Goal: Entertainment & Leisure: Consume media (video, audio)

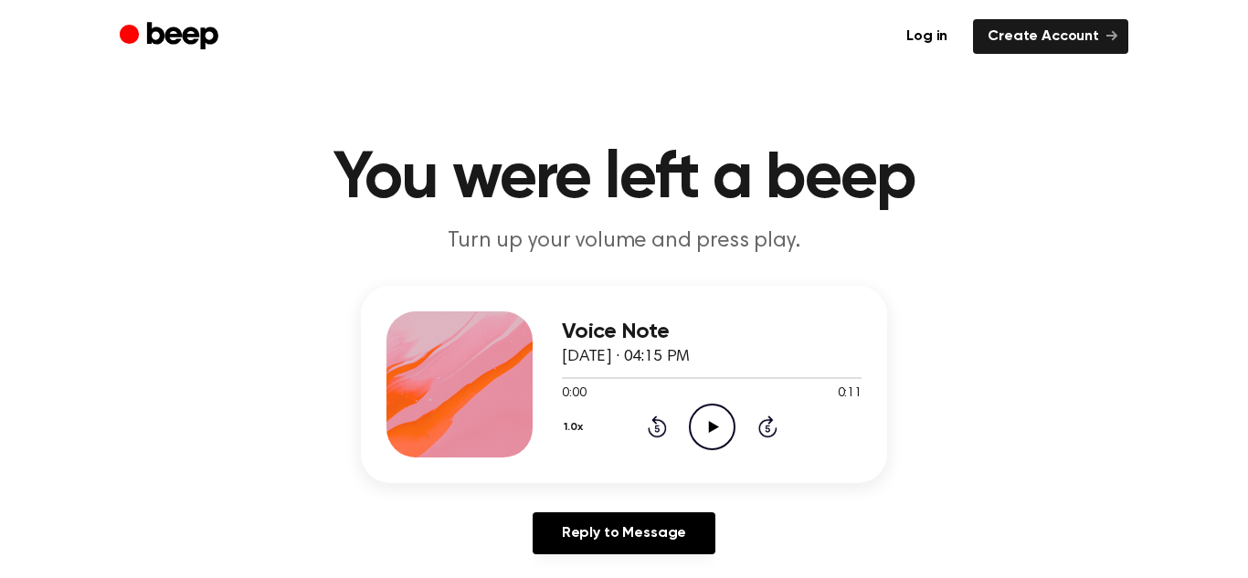
click at [723, 417] on icon "Play Audio" at bounding box center [712, 427] width 47 height 47
drag, startPoint x: 723, startPoint y: 417, endPoint x: 679, endPoint y: 417, distance: 43.9
click at [716, 413] on icon "Play Audio" at bounding box center [712, 427] width 47 height 47
click at [702, 427] on icon "Play Audio" at bounding box center [712, 427] width 47 height 47
click at [712, 429] on icon at bounding box center [713, 427] width 10 height 12
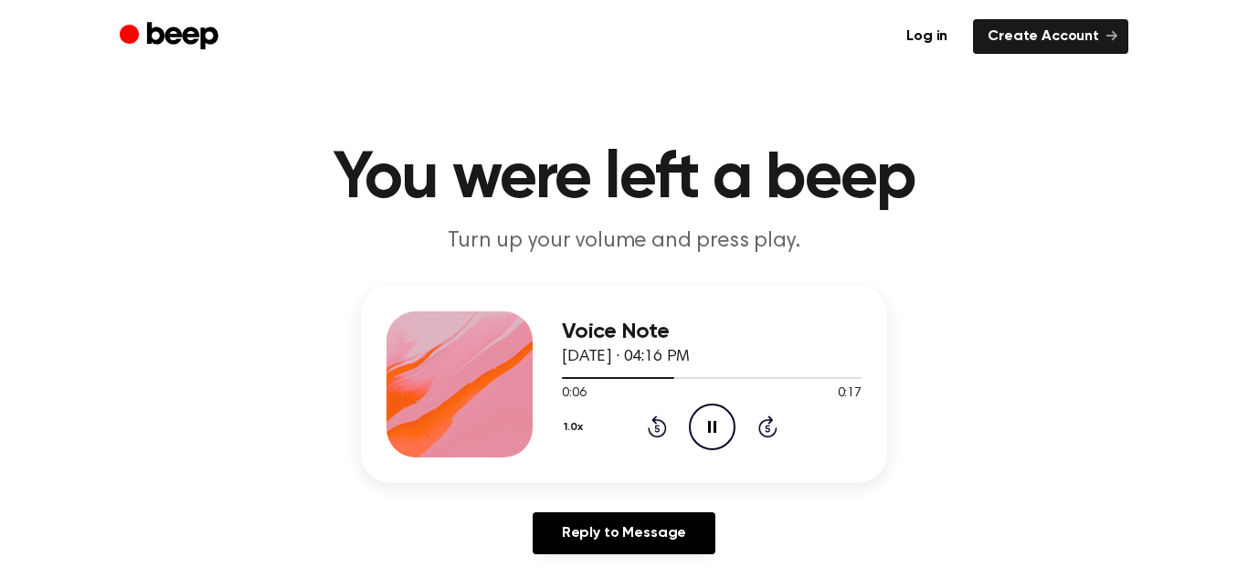
click at [712, 429] on icon "Pause Audio" at bounding box center [712, 427] width 47 height 47
click at [718, 427] on icon "Play Audio" at bounding box center [712, 427] width 47 height 47
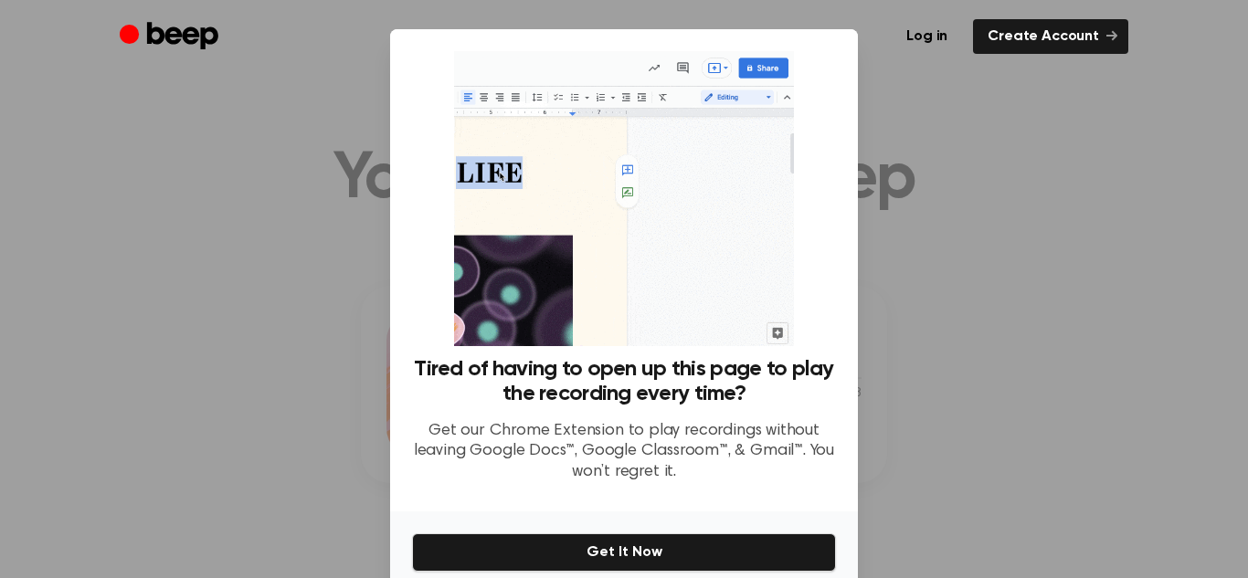
click at [1062, 206] on div at bounding box center [624, 289] width 1248 height 578
click at [1055, 203] on div at bounding box center [624, 289] width 1248 height 578
click at [190, 97] on div at bounding box center [624, 289] width 1248 height 578
click at [723, 76] on img at bounding box center [623, 198] width 339 height 295
click at [978, 26] on li "Create Account" at bounding box center [1045, 36] width 166 height 35
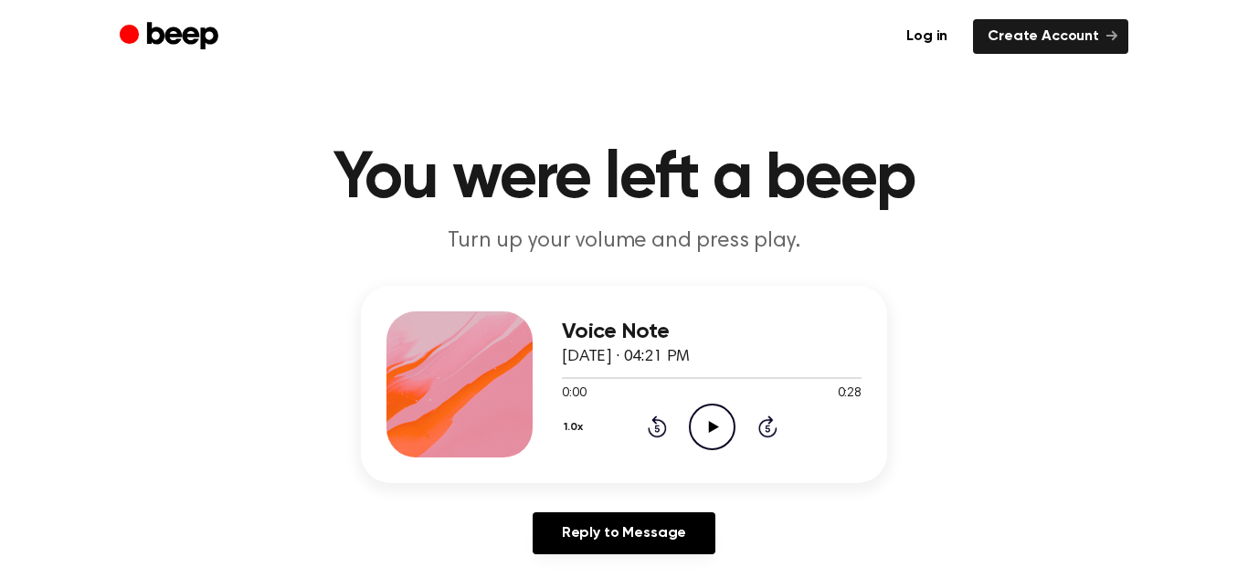
click at [690, 427] on circle at bounding box center [712, 427] width 45 height 45
click at [647, 424] on icon "Rewind 5 seconds" at bounding box center [657, 427] width 20 height 24
click at [743, 125] on main "You were left a beep Turn up your volume and press play. Voice Note August 28, …" at bounding box center [624, 563] width 1248 height 1126
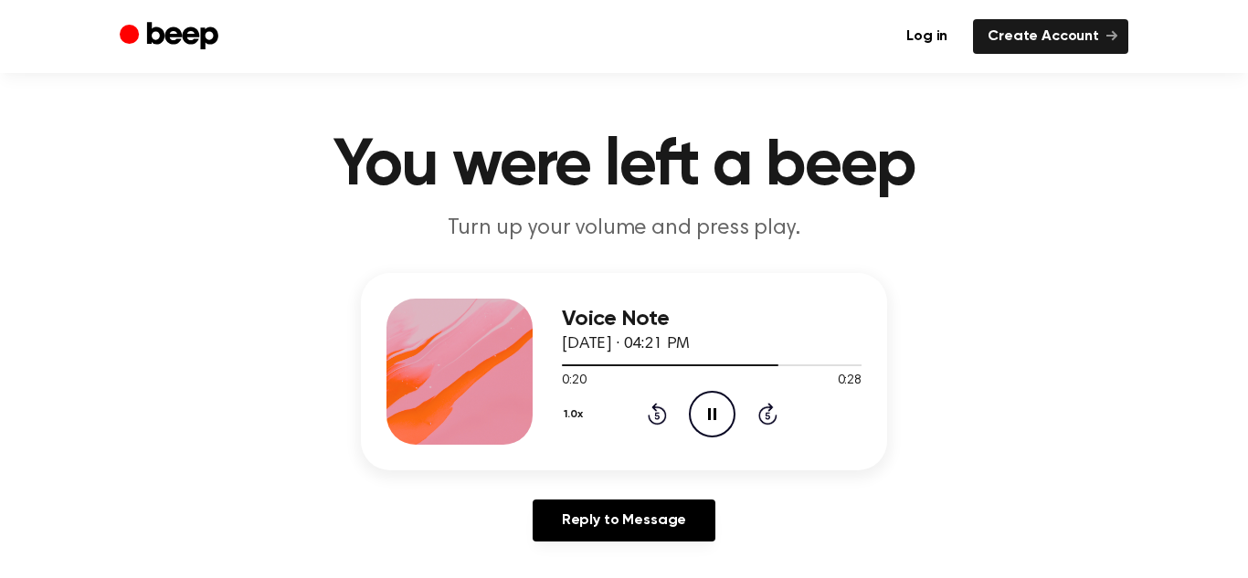
scroll to position [5, 0]
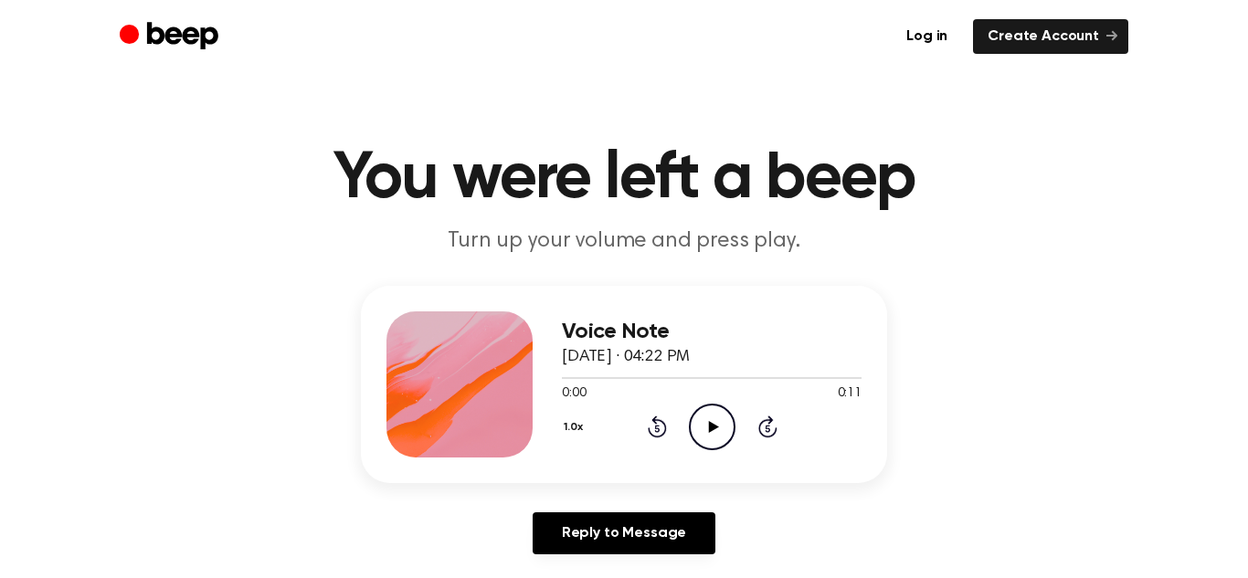
click at [797, 424] on div "1.0x Rewind 5 seconds Play Audio Skip 5 seconds" at bounding box center [712, 427] width 300 height 47
click at [702, 422] on icon "Play Audio" at bounding box center [712, 427] width 47 height 47
click at [703, 435] on icon "Play Audio" at bounding box center [712, 427] width 47 height 47
click at [691, 406] on icon "Play Audio" at bounding box center [712, 427] width 47 height 47
click at [708, 426] on icon "Play Audio" at bounding box center [712, 427] width 47 height 47
